Goal: Complete application form

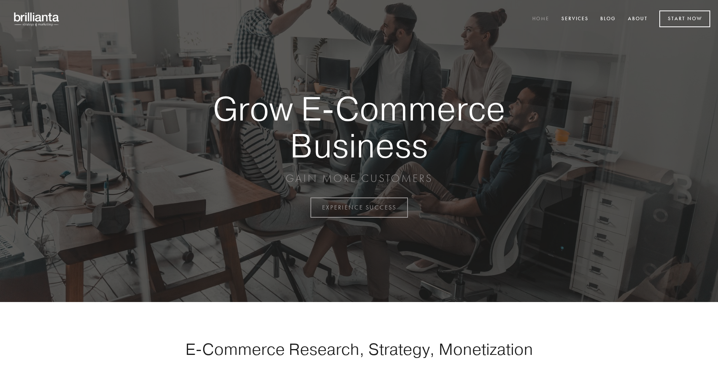
scroll to position [2038, 0]
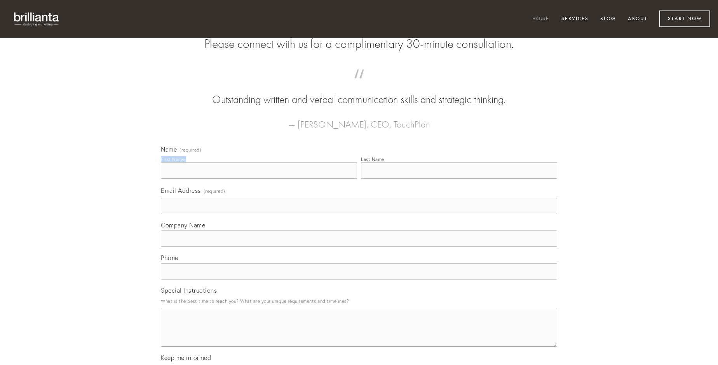
type input "[PERSON_NAME]"
click at [459, 179] on input "Last Name" at bounding box center [459, 170] width 196 height 16
type input "[PERSON_NAME]"
click at [359, 214] on input "Email Address (required)" at bounding box center [359, 206] width 396 height 16
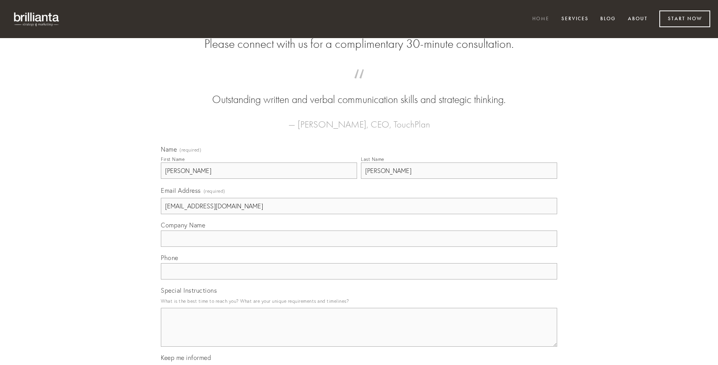
type input "[EMAIL_ADDRESS][DOMAIN_NAME]"
click at [359, 247] on input "Company Name" at bounding box center [359, 238] width 396 height 16
type input "decumbo"
click at [359, 279] on input "text" at bounding box center [359, 271] width 396 height 16
click at [359, 334] on textarea "Special Instructions" at bounding box center [359, 327] width 396 height 39
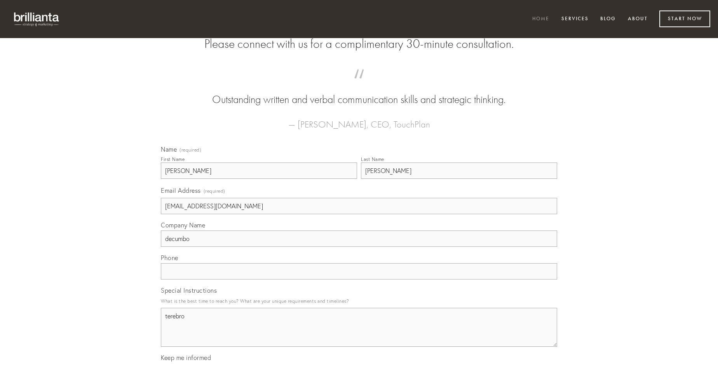
type textarea "terebro"
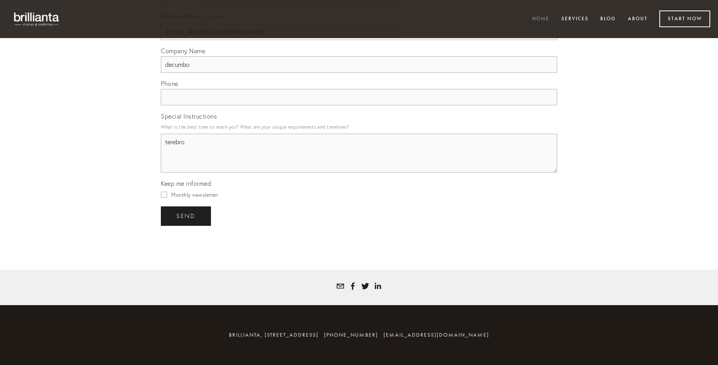
click at [187, 216] on span "send" at bounding box center [185, 216] width 19 height 7
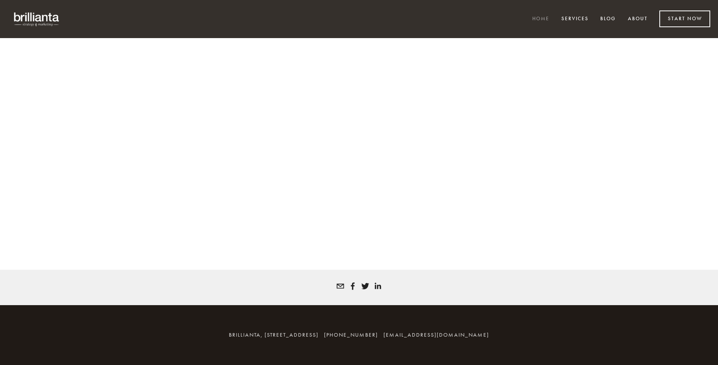
scroll to position [2027, 0]
